Goal: Transaction & Acquisition: Book appointment/travel/reservation

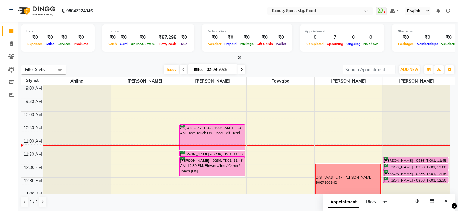
scroll to position [90, 0]
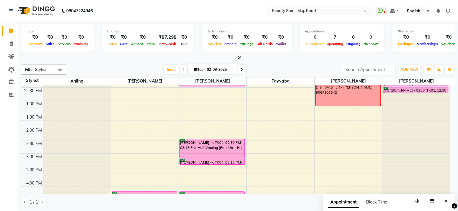
click at [194, 68] on icon at bounding box center [195, 70] width 3 height 4
select select "9"
select select "2025"
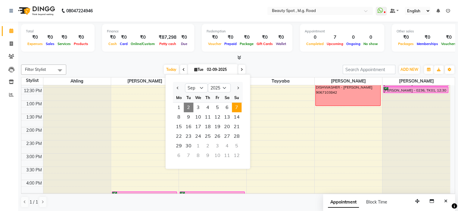
click at [235, 107] on span "7" at bounding box center [237, 108] width 10 height 10
type input "[DATE]"
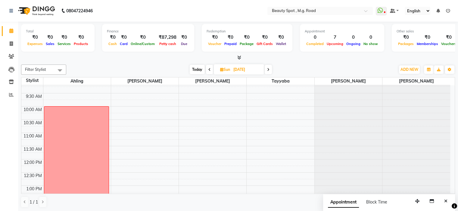
scroll to position [0, 0]
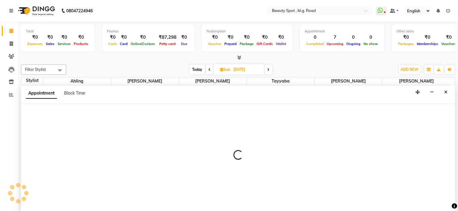
select select "70085"
select select "tentative"
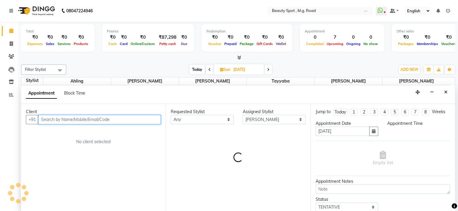
select select "690"
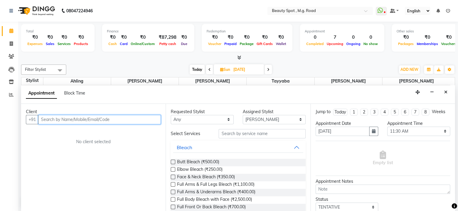
click at [122, 116] on input "text" at bounding box center [99, 119] width 122 height 9
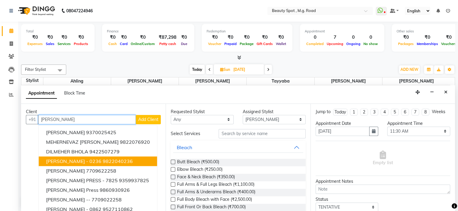
click at [87, 160] on span "[PERSON_NAME] - 0236" at bounding box center [73, 162] width 55 height 6
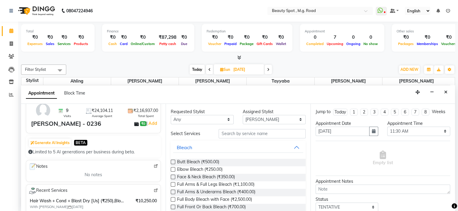
scroll to position [60, 0]
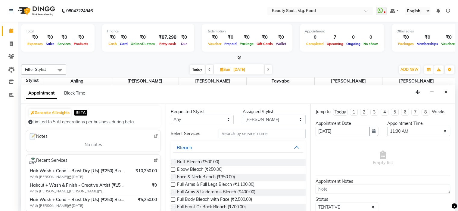
type input "9822040236"
click at [233, 133] on input "text" at bounding box center [261, 133] width 87 height 9
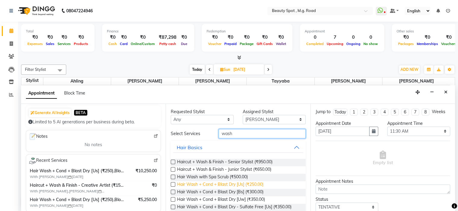
type input "wash"
click at [201, 184] on span "Hair Wash + Cond + Blast Dry [Us] (₹250.00)" at bounding box center [220, 186] width 86 height 8
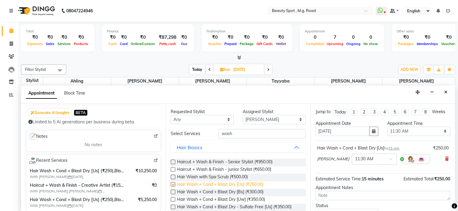
checkbox input "false"
click at [236, 135] on input "wash" at bounding box center [261, 133] width 87 height 9
type input "w"
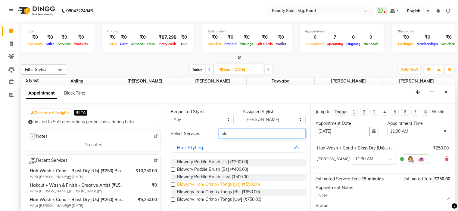
type input "blo"
click at [212, 186] on span "Blowdry/ Iron/ Crimp / Tongs [Us] (₹550.00)" at bounding box center [218, 186] width 83 height 8
checkbox input "false"
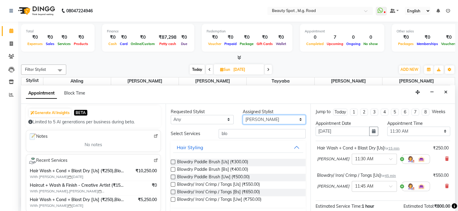
click at [256, 121] on select "Select [PERSON_NAME] [PERSON_NAME] [PERSON_NAME]" at bounding box center [273, 119] width 63 height 9
select select "63580"
click at [242, 115] on select "Select [PERSON_NAME] [PERSON_NAME] [PERSON_NAME]" at bounding box center [273, 119] width 63 height 9
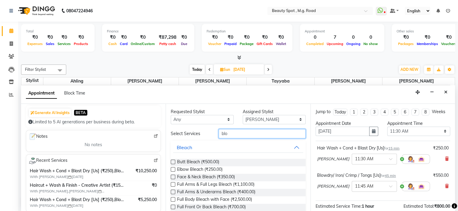
click at [244, 133] on input "blo" at bounding box center [261, 133] width 87 height 9
type input "b"
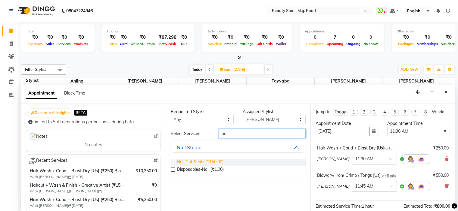
type input "nail"
click at [184, 162] on span "Nail Cut & File (₹150.00)" at bounding box center [200, 163] width 46 height 8
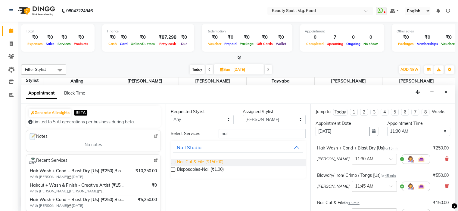
click at [184, 162] on span "Nail Cut & File (₹150.00)" at bounding box center [200, 163] width 46 height 8
checkbox input "false"
click at [242, 132] on input "nail" at bounding box center [261, 133] width 87 height 9
type input "n"
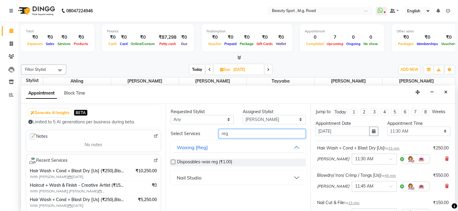
type input "reg"
click at [192, 178] on div "Nail Studio" at bounding box center [189, 177] width 25 height 7
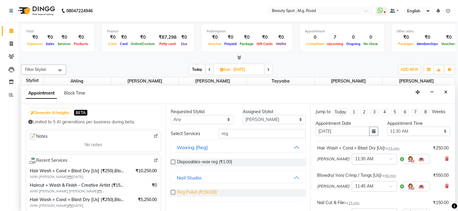
click at [193, 192] on span "Reg Polish (₹150.00)" at bounding box center [197, 194] width 40 height 8
checkbox input "false"
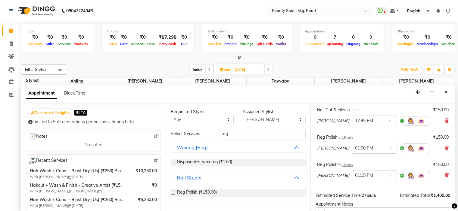
scroll to position [150, 0]
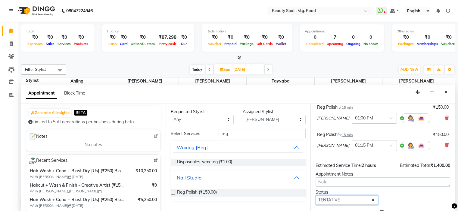
click at [334, 199] on select "Select TENTATIVE CONFIRM UPCOMING" at bounding box center [346, 200] width 63 height 9
select select "confirm booking"
click at [315, 196] on select "Select TENTATIVE CONFIRM UPCOMING" at bounding box center [346, 200] width 63 height 9
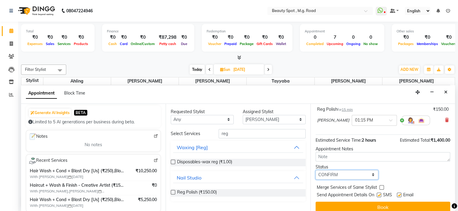
scroll to position [180, 0]
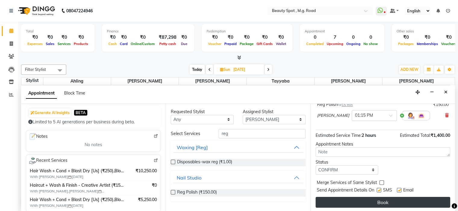
click at [347, 201] on button "Book" at bounding box center [382, 202] width 134 height 11
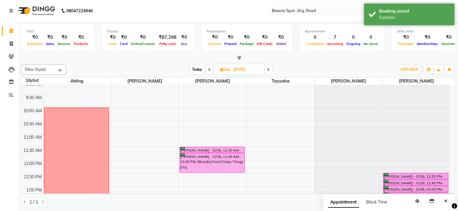
scroll to position [30, 0]
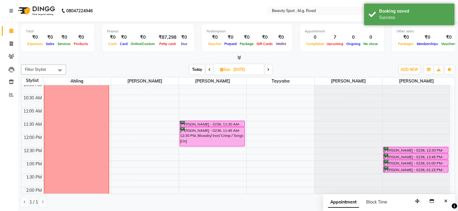
click at [267, 67] on span at bounding box center [267, 69] width 7 height 9
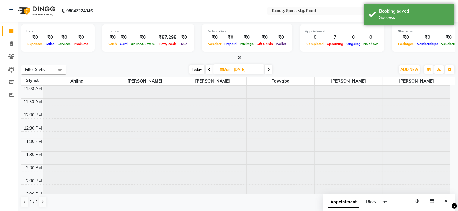
click at [267, 67] on span at bounding box center [268, 69] width 7 height 9
type input "[DATE]"
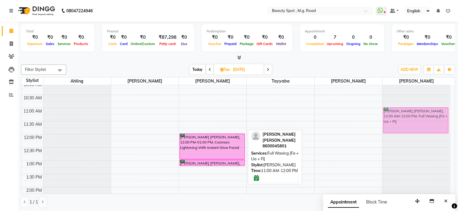
drag, startPoint x: 217, startPoint y: 122, endPoint x: 398, endPoint y: 122, distance: 180.8
click at [398, 122] on tr "[PERSON_NAME] [PERSON_NAME], 11:00 AM-12:00 PM, Full Waxing [Fa + Ua + Fl] [PER…" at bounding box center [235, 200] width 428 height 291
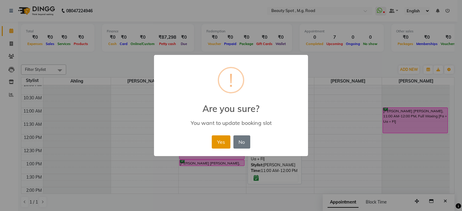
click at [224, 140] on button "Yes" at bounding box center [221, 142] width 18 height 13
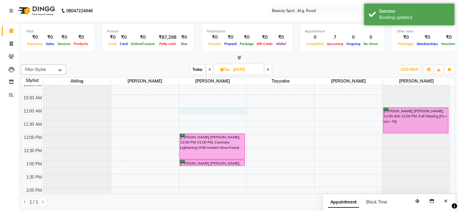
click at [190, 110] on div "9:00 AM 9:30 AM 10:00 AM 10:30 AM 11:00 AM 11:30 AM 12:00 PM 12:30 PM 1:00 PM 1…" at bounding box center [235, 200] width 428 height 291
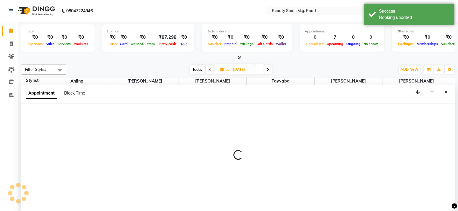
scroll to position [0, 0]
select select "70085"
select select "660"
select select "tentative"
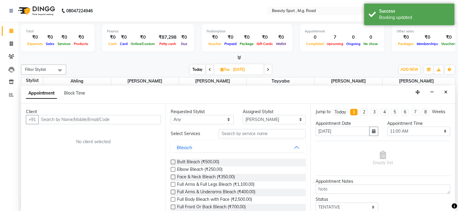
click at [86, 119] on input "text" at bounding box center [99, 119] width 122 height 9
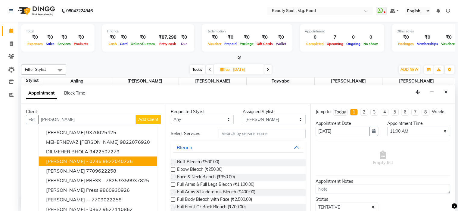
click at [81, 159] on span "[PERSON_NAME] - 0236" at bounding box center [73, 162] width 55 height 6
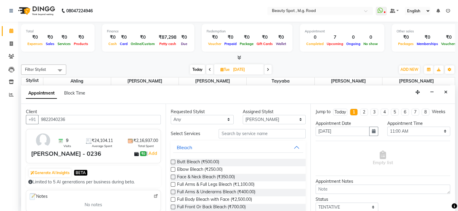
type input "9822040236"
click at [242, 132] on input "text" at bounding box center [261, 133] width 87 height 9
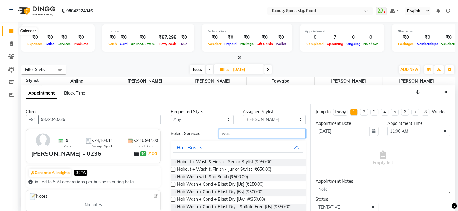
type input "was"
click at [12, 29] on icon at bounding box center [11, 31] width 4 height 5
click at [11, 44] on icon at bounding box center [11, 44] width 3 height 5
select select "7357"
select select "service"
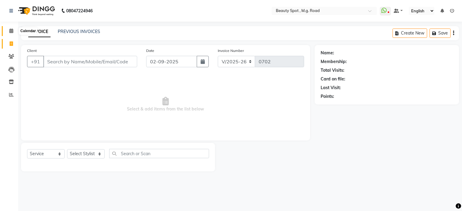
click at [11, 31] on icon at bounding box center [11, 31] width 4 height 5
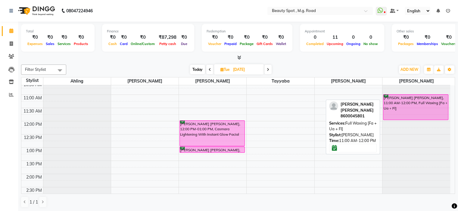
scroll to position [30, 0]
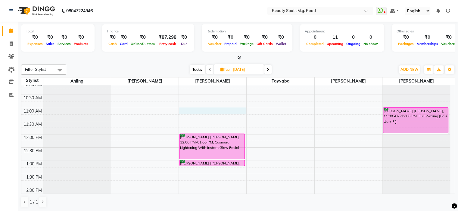
click at [204, 109] on div "9:00 AM 9:30 AM 10:00 AM 10:30 AM 11:00 AM 11:30 AM 12:00 PM 12:30 PM 1:00 PM 1…" at bounding box center [235, 200] width 428 height 291
select select "70085"
select select "tentative"
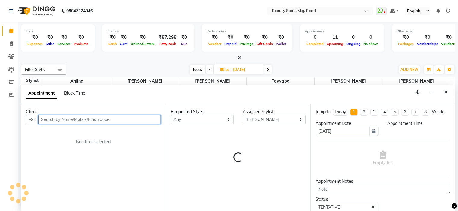
scroll to position [0, 0]
select select "660"
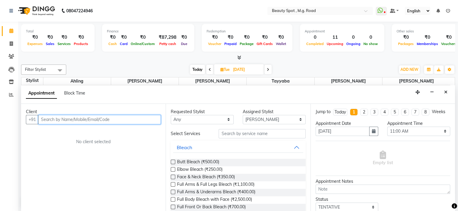
click at [109, 119] on input "text" at bounding box center [99, 119] width 122 height 9
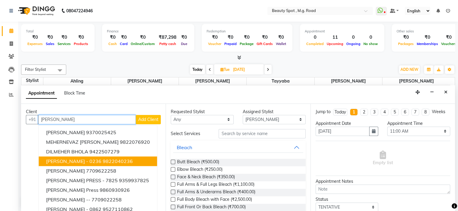
click at [85, 159] on span "[PERSON_NAME] - 0236" at bounding box center [73, 162] width 55 height 6
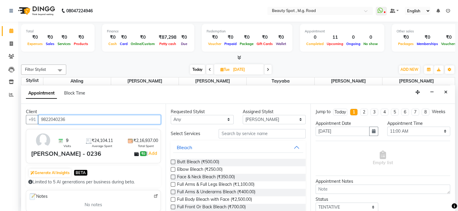
type input "9822040236"
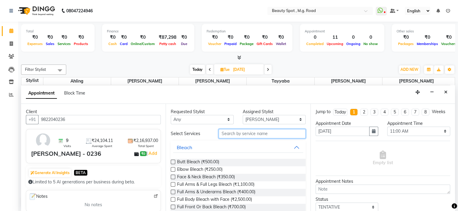
click at [246, 132] on input "text" at bounding box center [261, 133] width 87 height 9
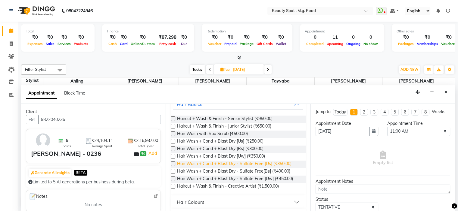
scroll to position [30, 0]
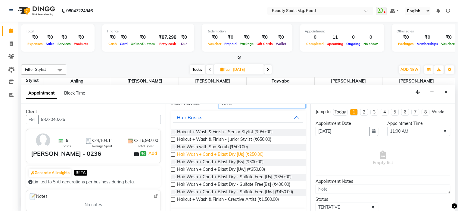
type input "wash"
click at [228, 153] on span "Hair Wash + Cond + Blast Dry [Us] (₹250.00)" at bounding box center [220, 156] width 86 height 8
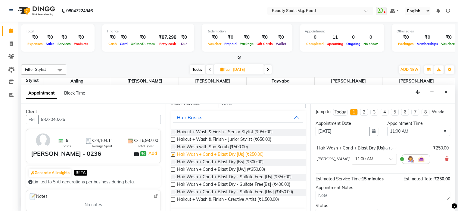
checkbox input "false"
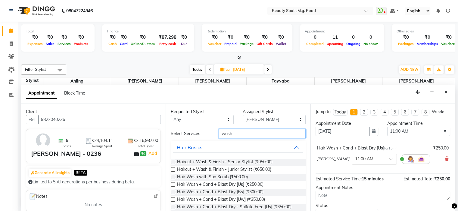
click at [246, 134] on input "wash" at bounding box center [261, 133] width 87 height 9
type input "w"
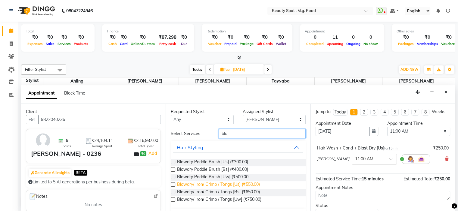
type input "blo"
click at [226, 184] on span "Blowdry/ Iron/ Crimp / Tongs [Us] (₹550.00)" at bounding box center [218, 186] width 83 height 8
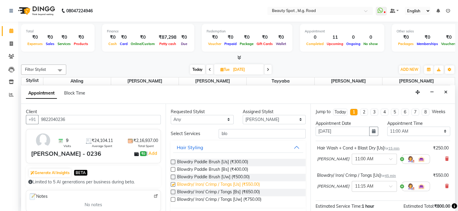
checkbox input "false"
click at [264, 119] on select "Select [PERSON_NAME] [PERSON_NAME] [PERSON_NAME]" at bounding box center [273, 119] width 63 height 9
select select "63580"
click at [242, 115] on select "Select [PERSON_NAME] [PERSON_NAME] [PERSON_NAME]" at bounding box center [273, 119] width 63 height 9
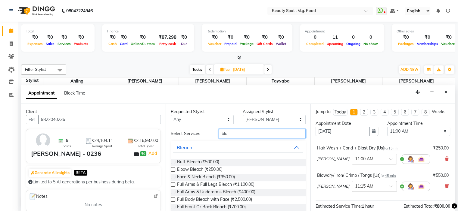
click at [243, 134] on input "blo" at bounding box center [261, 133] width 87 height 9
type input "b"
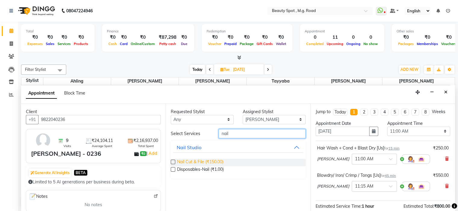
type input "nail"
click at [217, 162] on span "Nail Cut & File (₹150.00)" at bounding box center [200, 163] width 46 height 8
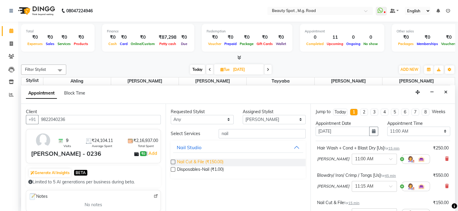
click at [217, 162] on span "Nail Cut & File (₹150.00)" at bounding box center [200, 163] width 46 height 8
checkbox input "false"
click at [233, 130] on input "nail" at bounding box center [261, 133] width 87 height 9
type input "n"
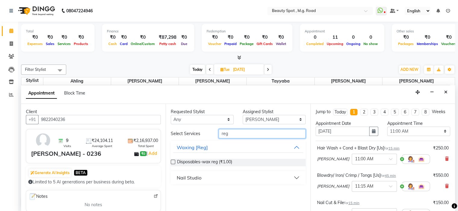
type input "reg"
click at [198, 177] on div "Nail Studio" at bounding box center [189, 177] width 25 height 7
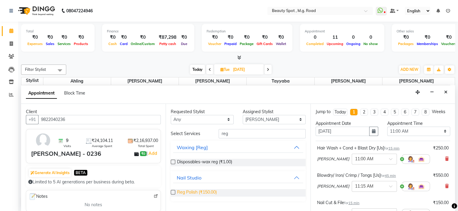
click at [196, 193] on span "Reg Polish (₹150.00)" at bounding box center [197, 194] width 40 height 8
checkbox input "false"
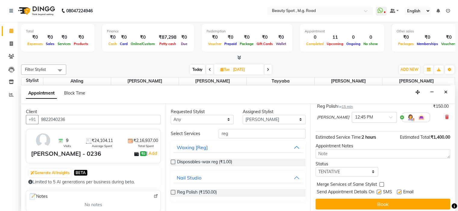
scroll to position [180, 0]
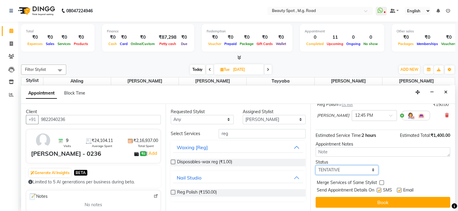
click at [339, 170] on select "Select TENTATIVE CONFIRM UPCOMING" at bounding box center [346, 170] width 63 height 9
select select "confirm booking"
click at [315, 166] on select "Select TENTATIVE CONFIRM UPCOMING" at bounding box center [346, 170] width 63 height 9
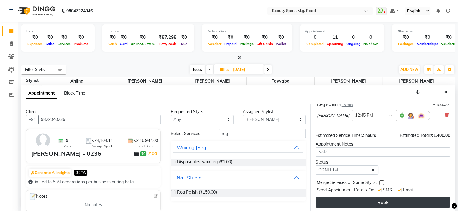
click at [354, 200] on button "Book" at bounding box center [382, 202] width 134 height 11
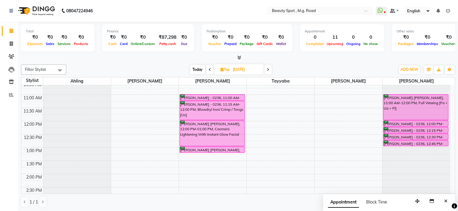
scroll to position [30, 0]
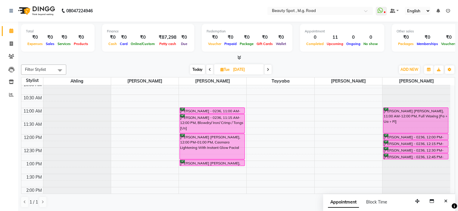
click at [210, 68] on icon at bounding box center [209, 70] width 2 height 4
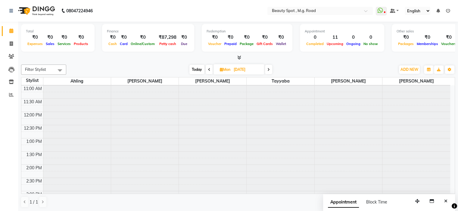
click at [210, 68] on span at bounding box center [208, 69] width 7 height 9
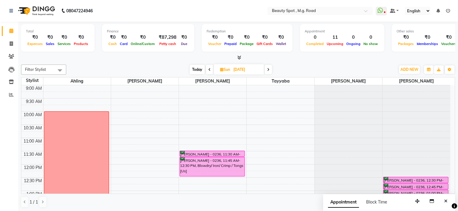
scroll to position [0, 0]
click at [197, 69] on span "Today" at bounding box center [197, 69] width 15 height 9
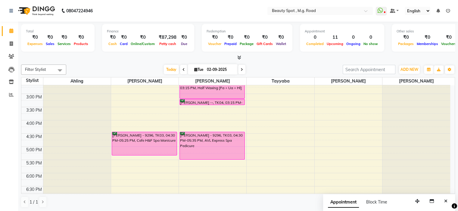
scroll to position [150, 0]
click at [241, 68] on icon at bounding box center [241, 70] width 2 height 4
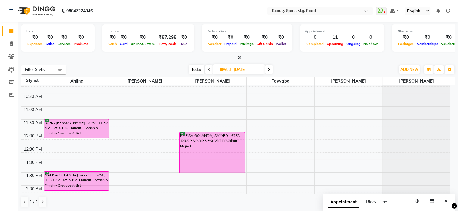
scroll to position [0, 0]
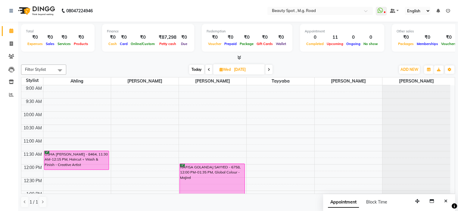
click at [196, 68] on span "Today" at bounding box center [196, 69] width 15 height 9
type input "02-09-2025"
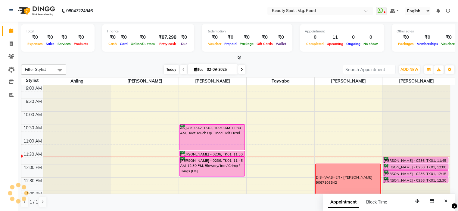
scroll to position [53, 0]
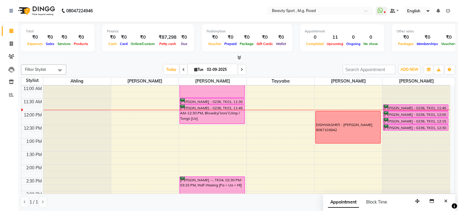
click at [205, 71] on input "02-09-2025" at bounding box center [220, 69] width 30 height 9
select select "9"
select select "2025"
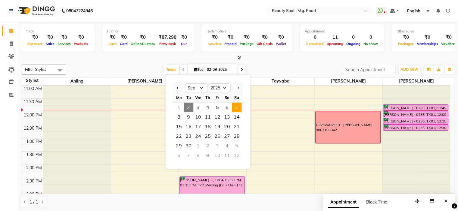
click at [237, 107] on span "7" at bounding box center [237, 108] width 10 height 10
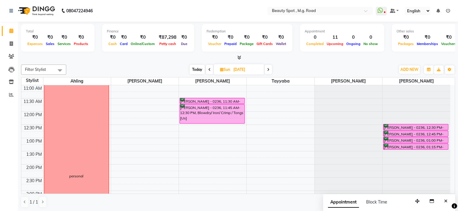
click at [208, 69] on icon at bounding box center [209, 70] width 2 height 4
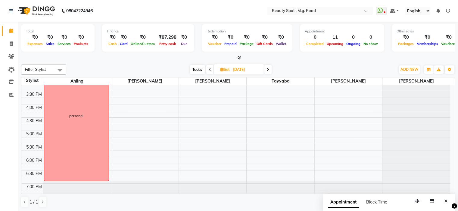
scroll to position [179, 0]
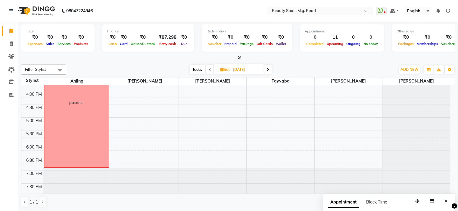
click at [198, 68] on span "Today" at bounding box center [197, 69] width 15 height 9
type input "02-09-2025"
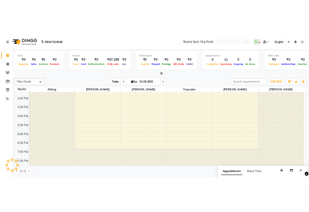
scroll to position [53, 0]
